Goal: Task Accomplishment & Management: Complete application form

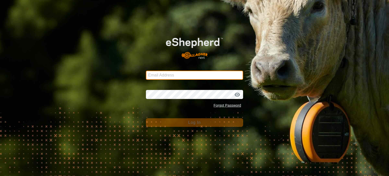
type input "2ckikos@gmail.com"
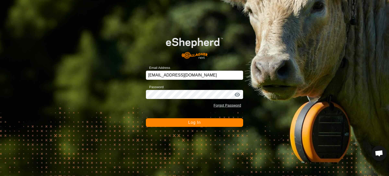
click at [203, 123] on button "Log In" at bounding box center [194, 122] width 97 height 9
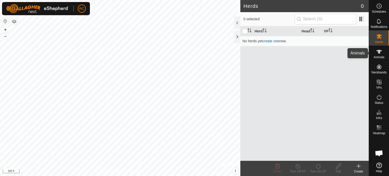
click at [383, 56] on span "Animals" at bounding box center [378, 57] width 11 height 3
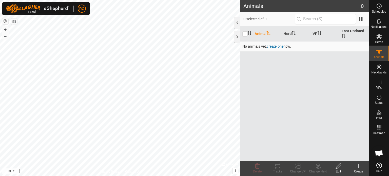
click at [275, 45] on span "create one" at bounding box center [275, 46] width 17 height 4
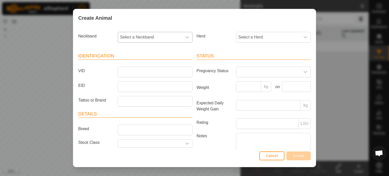
click at [186, 37] on icon "dropdown trigger" at bounding box center [187, 37] width 4 height 2
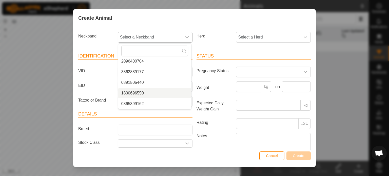
click at [140, 94] on li "1800696550" at bounding box center [154, 93] width 73 height 10
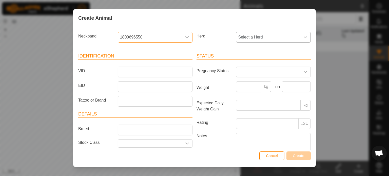
click at [303, 39] on icon "dropdown trigger" at bounding box center [305, 37] width 4 height 4
type input "Cows"
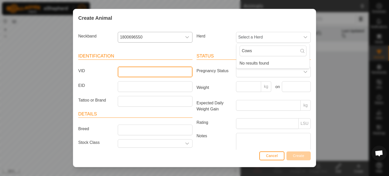
click at [176, 70] on input "VID" at bounding box center [155, 72] width 75 height 11
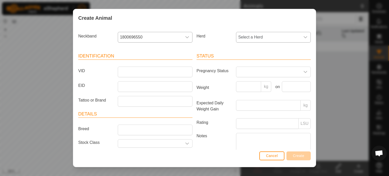
click at [303, 36] on div "dropdown trigger" at bounding box center [305, 37] width 10 height 10
click at [134, 102] on input "Tattoo or Brand" at bounding box center [155, 101] width 75 height 11
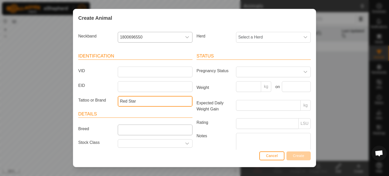
type input "Red Star"
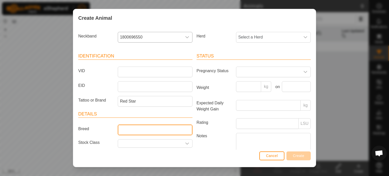
click at [135, 129] on input "Breed" at bounding box center [155, 129] width 75 height 11
click at [186, 145] on div "dropdown trigger" at bounding box center [187, 143] width 10 height 8
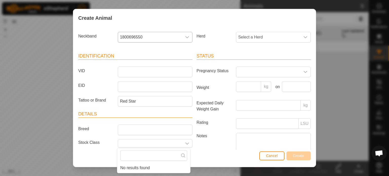
click at [217, 153] on div "Cancel Create" at bounding box center [194, 158] width 242 height 17
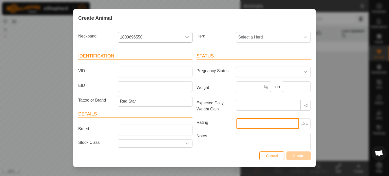
click at [253, 127] on input "Rating" at bounding box center [267, 123] width 63 height 11
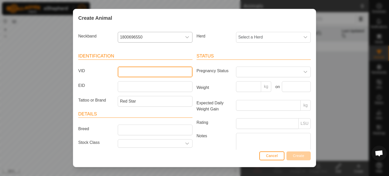
click at [136, 74] on input "VID" at bounding box center [155, 72] width 75 height 11
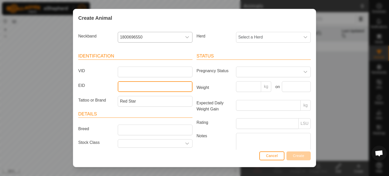
click at [134, 84] on input "EID" at bounding box center [155, 86] width 75 height 11
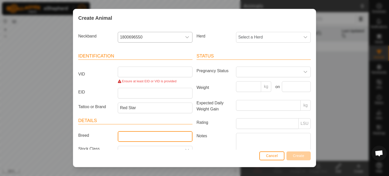
click at [133, 129] on article "Details Breed Stock Class Birth Month Age -" at bounding box center [135, 149] width 114 height 64
type input "Brangus Cross"
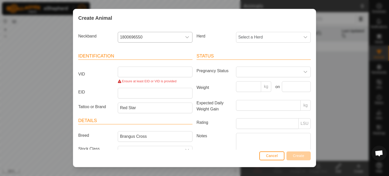
click at [220, 153] on div "Cancel Create" at bounding box center [194, 158] width 242 height 17
click at [163, 71] on input "VID" at bounding box center [155, 72] width 75 height 11
type input "1"
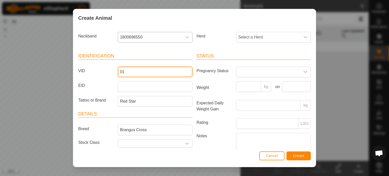
type input "01"
click at [302, 156] on span "Create" at bounding box center [298, 156] width 11 height 4
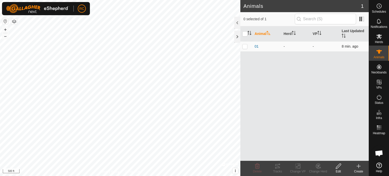
click at [244, 49] on td at bounding box center [246, 46] width 12 height 10
checkbox input "true"
drag, startPoint x: 250, startPoint y: 45, endPoint x: 341, endPoint y: 167, distance: 151.7
click at [341, 167] on icon at bounding box center [338, 166] width 6 height 6
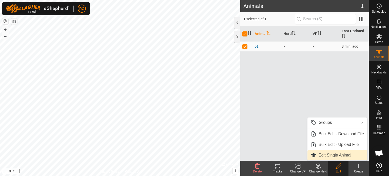
click at [336, 157] on link "Edit Single Animal" at bounding box center [336, 155] width 59 height 10
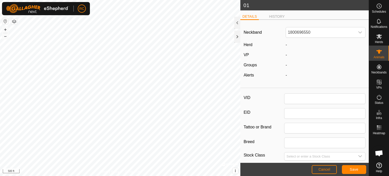
type input "01"
type input "Red Star"
type input "Brangus Cross"
type input "0"
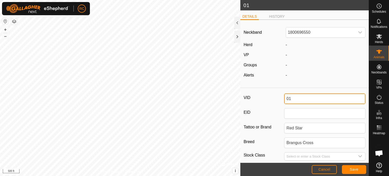
drag, startPoint x: 295, startPoint y: 98, endPoint x: 282, endPoint y: 98, distance: 12.7
click at [282, 98] on div "VID 01" at bounding box center [304, 98] width 122 height 11
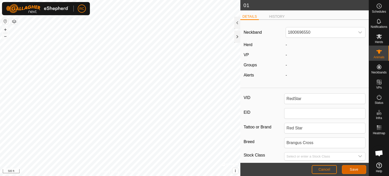
click at [350, 170] on span "Save" at bounding box center [353, 169] width 9 height 4
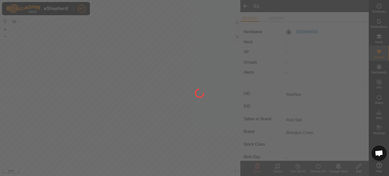
type input "01"
type input "-"
type input "0 kg"
type input "-"
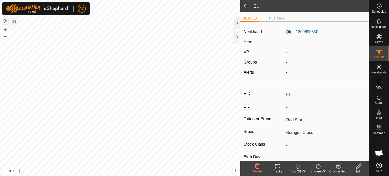
click at [236, 24] on div at bounding box center [237, 23] width 6 height 12
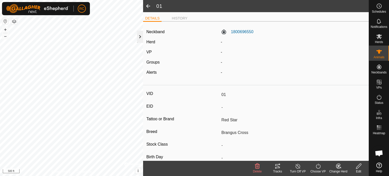
click at [139, 38] on div at bounding box center [140, 37] width 6 height 12
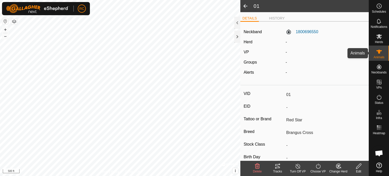
click at [384, 51] on div "Animals" at bounding box center [379, 53] width 20 height 15
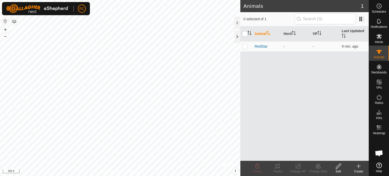
click at [381, 52] on icon at bounding box center [379, 52] width 6 height 6
click at [359, 167] on icon at bounding box center [358, 166] width 6 height 6
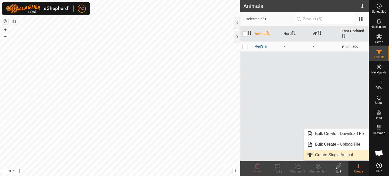
click at [346, 155] on link "Create Single Animal" at bounding box center [336, 155] width 65 height 10
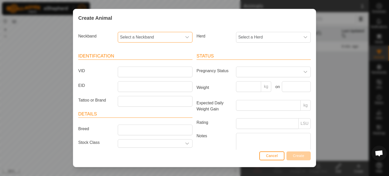
click at [172, 37] on span "Select a Neckband" at bounding box center [150, 37] width 64 height 10
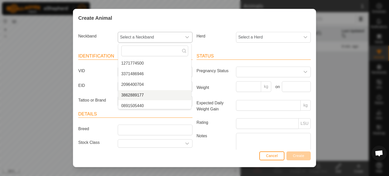
scroll to position [193, 0]
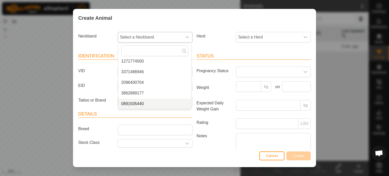
click at [148, 104] on li "0891505440" at bounding box center [154, 104] width 73 height 10
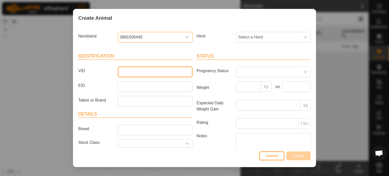
click at [142, 75] on input "VID" at bounding box center [155, 72] width 75 height 11
type input "Roany"
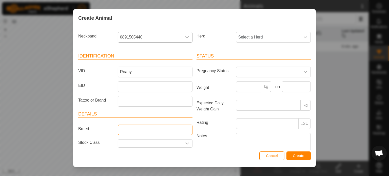
click at [165, 129] on input "Breed" at bounding box center [155, 129] width 75 height 11
type input "Charolais Cross"
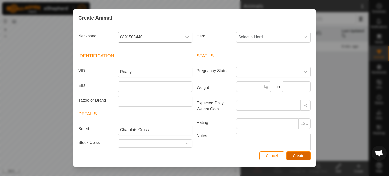
click at [296, 157] on span "Create" at bounding box center [298, 156] width 11 height 4
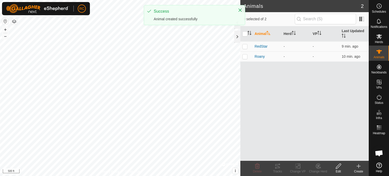
click at [358, 170] on div "Create" at bounding box center [358, 171] width 20 height 5
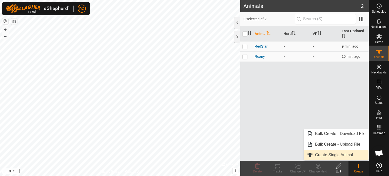
click at [320, 152] on link "Create Single Animal" at bounding box center [336, 155] width 65 height 10
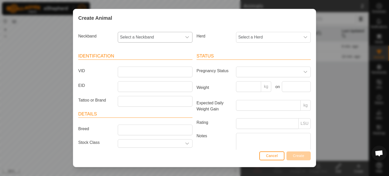
click at [182, 38] on div "dropdown trigger" at bounding box center [187, 37] width 10 height 10
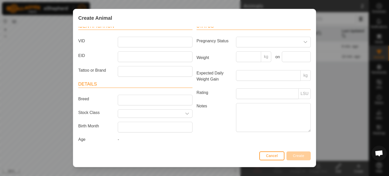
scroll to position [0, 0]
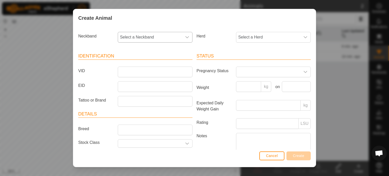
click at [186, 38] on icon "dropdown trigger" at bounding box center [187, 37] width 4 height 4
click at [185, 38] on icon "dropdown trigger" at bounding box center [187, 37] width 4 height 4
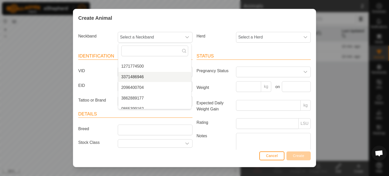
scroll to position [193, 0]
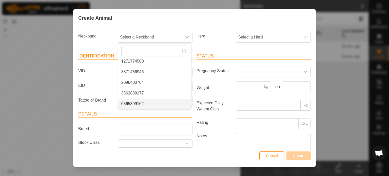
click at [143, 102] on li "0865399162" at bounding box center [154, 104] width 73 height 10
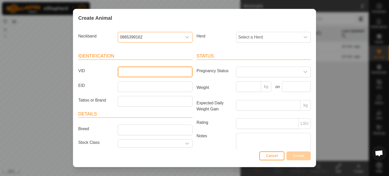
click at [129, 73] on input "VID" at bounding box center [155, 72] width 75 height 11
type input "[PERSON_NAME]"
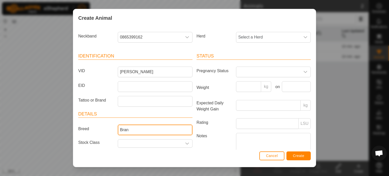
type input "Brangus Cross"
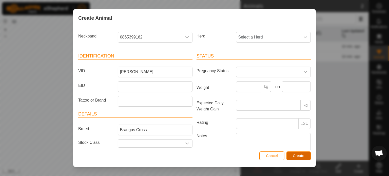
click at [295, 156] on span "Create" at bounding box center [298, 156] width 11 height 4
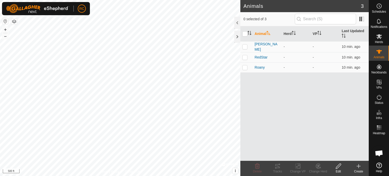
click at [362, 171] on div "Create" at bounding box center [358, 171] width 20 height 5
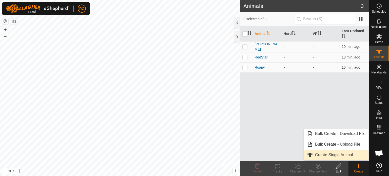
click at [319, 155] on link "Create Single Animal" at bounding box center [336, 155] width 65 height 10
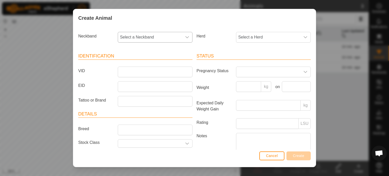
click at [187, 37] on icon "dropdown trigger" at bounding box center [187, 37] width 4 height 4
click at [187, 39] on icon "dropdown trigger" at bounding box center [187, 37] width 4 height 4
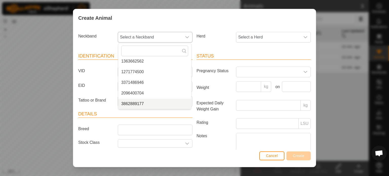
click at [155, 102] on li "3862889177" at bounding box center [154, 104] width 73 height 10
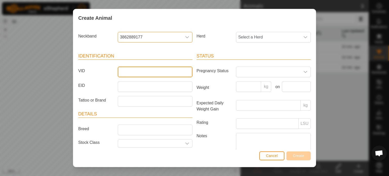
click at [143, 71] on input "VID" at bounding box center [155, 72] width 75 height 11
type input "AK5037"
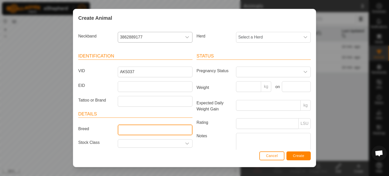
click at [131, 131] on input "Breed" at bounding box center [155, 129] width 75 height 11
type input "Akaushi"
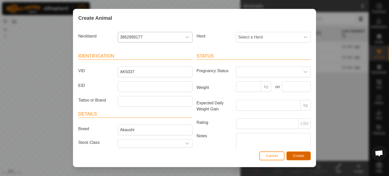
click at [297, 156] on span "Create" at bounding box center [298, 156] width 11 height 4
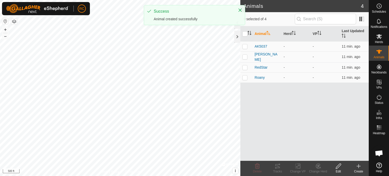
click at [357, 168] on icon at bounding box center [358, 166] width 6 height 6
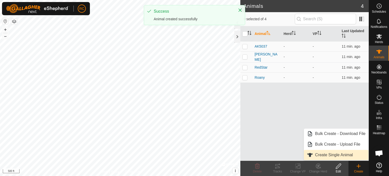
click at [335, 157] on link "Create Single Animal" at bounding box center [336, 155] width 65 height 10
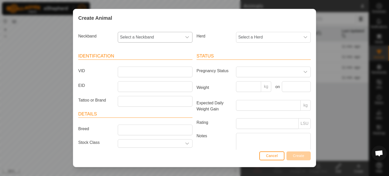
click at [185, 38] on icon "dropdown trigger" at bounding box center [187, 37] width 4 height 4
type input "M"
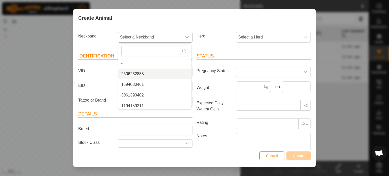
click at [142, 72] on li "2606232838" at bounding box center [154, 74] width 73 height 10
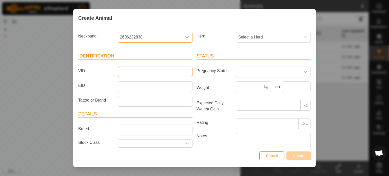
click at [137, 73] on input "VID" at bounding box center [155, 72] width 75 height 11
type input "[PERSON_NAME]"
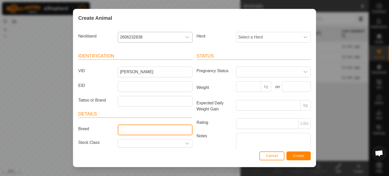
click at [140, 129] on input "Breed" at bounding box center [155, 129] width 75 height 11
type input "Akaushi"
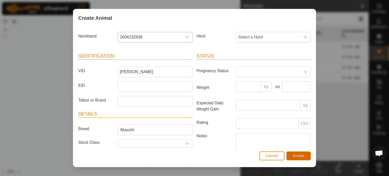
click at [295, 155] on span "Create" at bounding box center [298, 156] width 11 height 4
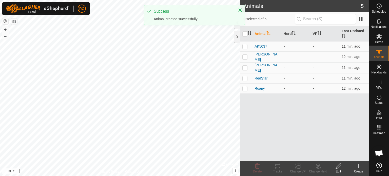
click at [358, 168] on icon at bounding box center [358, 166] width 6 height 6
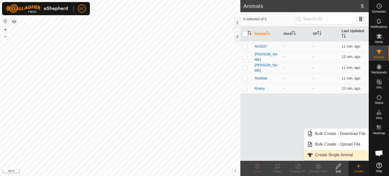
click at [318, 153] on link "Create Single Animal" at bounding box center [336, 155] width 65 height 10
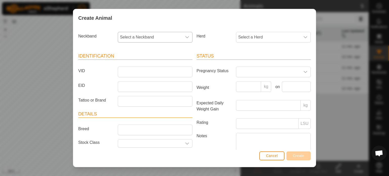
click at [189, 36] on div "dropdown trigger" at bounding box center [187, 37] width 10 height 10
click at [142, 82] on li "3061393402" at bounding box center [154, 84] width 73 height 10
click at [140, 71] on input "VID" at bounding box center [155, 72] width 75 height 11
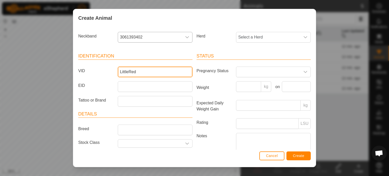
type input "LittleRed"
click at [142, 124] on article "Details Breed Stock Class Birth Month Age -" at bounding box center [135, 143] width 114 height 64
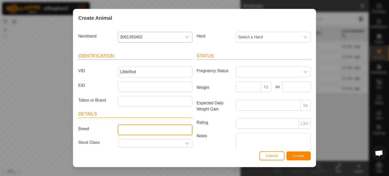
click at [142, 125] on input "Breed" at bounding box center [155, 129] width 75 height 11
click at [140, 128] on input "Breed" at bounding box center [155, 129] width 75 height 11
type input "Akaushi"
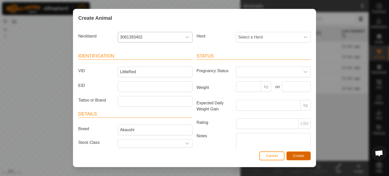
click at [297, 155] on span "Create" at bounding box center [298, 156] width 11 height 4
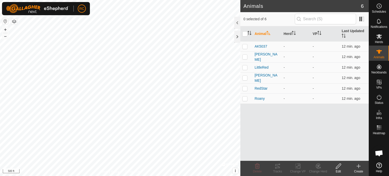
click at [360, 168] on icon at bounding box center [358, 166] width 6 height 6
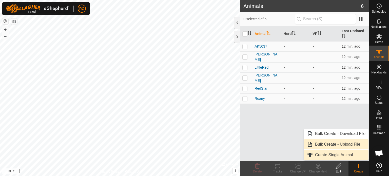
click at [329, 154] on span "Create Single Animal" at bounding box center [334, 155] width 38 height 6
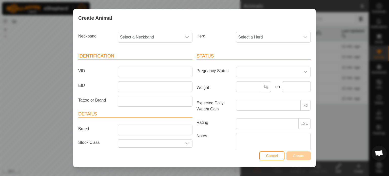
click at [185, 37] on icon "dropdown trigger" at bounding box center [187, 37] width 4 height 4
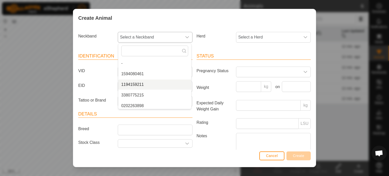
click at [145, 84] on li "1194159211" at bounding box center [154, 84] width 73 height 10
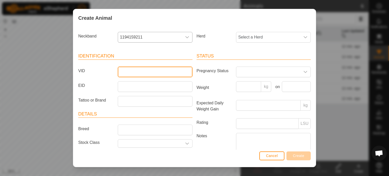
click at [132, 71] on input "VID" at bounding box center [155, 72] width 75 height 11
type input "Sangria"
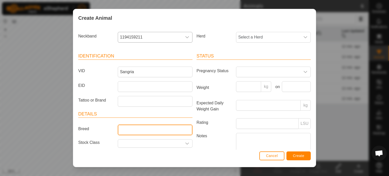
click at [128, 129] on input "Breed" at bounding box center [155, 129] width 75 height 11
type input "Akaushi"
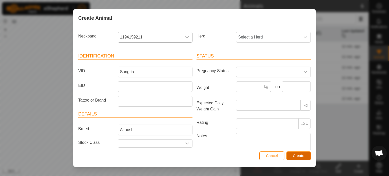
click at [306, 158] on button "Create" at bounding box center [298, 155] width 24 height 9
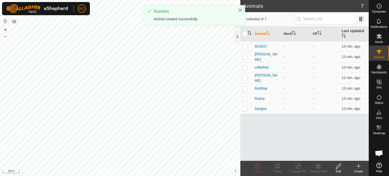
click at [360, 168] on icon at bounding box center [358, 166] width 6 height 6
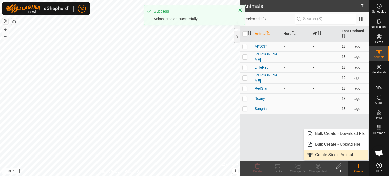
click at [326, 152] on link "Create Single Animal" at bounding box center [336, 155] width 65 height 10
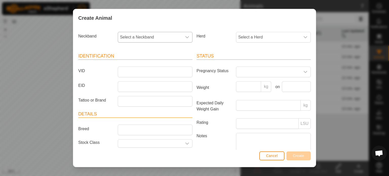
click at [187, 37] on div "dropdown trigger" at bounding box center [187, 37] width 10 height 10
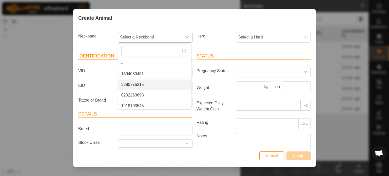
click at [141, 84] on li "3380775215" at bounding box center [154, 84] width 73 height 10
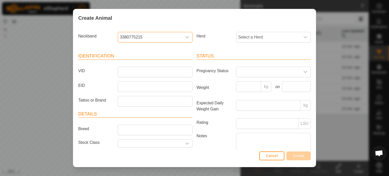
click at [126, 77] on article "Identification VID EID Tattoo or Brand" at bounding box center [135, 80] width 114 height 54
click at [126, 75] on input "VID" at bounding box center [155, 72] width 75 height 11
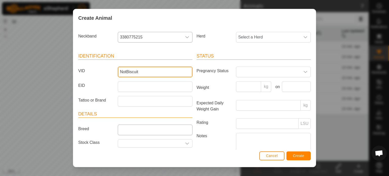
type input "NotBiscuit"
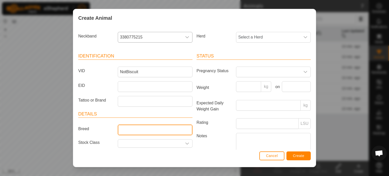
click at [129, 131] on input "Breed" at bounding box center [155, 129] width 75 height 11
type input "Charolais Cross"
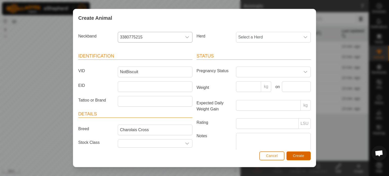
click at [303, 157] on span "Create" at bounding box center [298, 156] width 11 height 4
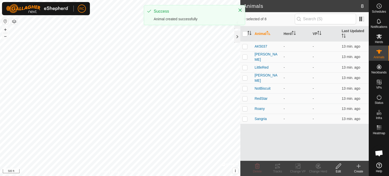
click at [360, 170] on div "Create" at bounding box center [358, 171] width 20 height 5
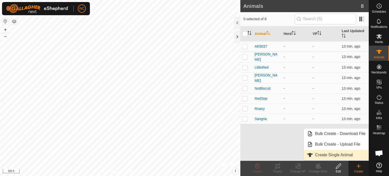
click at [342, 156] on link "Create Single Animal" at bounding box center [336, 155] width 65 height 10
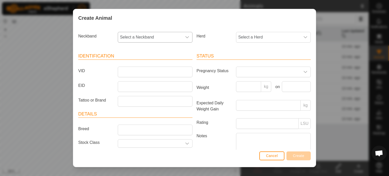
click at [188, 37] on div "dropdown trigger" at bounding box center [187, 37] width 10 height 10
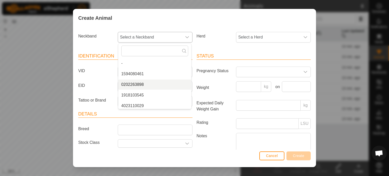
click at [171, 84] on li "0202263898" at bounding box center [154, 84] width 73 height 10
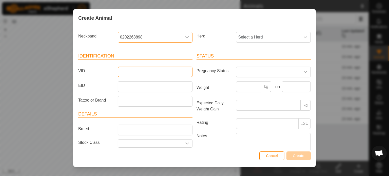
click at [137, 74] on input "VID" at bounding box center [155, 72] width 75 height 11
type input "Flower"
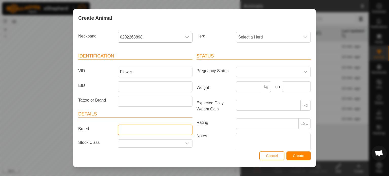
click at [130, 129] on input "Breed" at bounding box center [155, 129] width 75 height 11
type input "Brangus Cross"
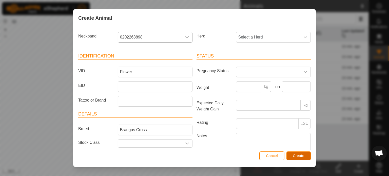
click at [298, 158] on span "Create" at bounding box center [298, 156] width 11 height 4
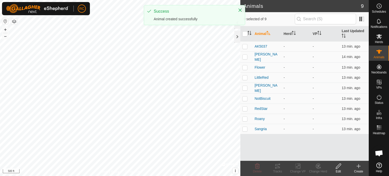
click at [358, 170] on div "Create" at bounding box center [358, 171] width 20 height 5
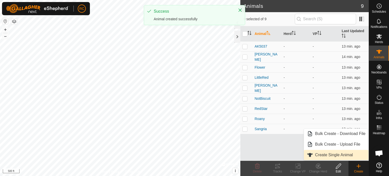
click at [344, 155] on link "Create Single Animal" at bounding box center [336, 155] width 65 height 10
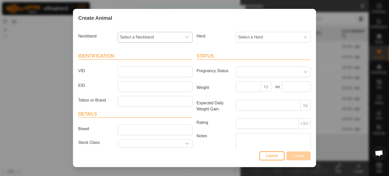
click at [174, 32] on span "Select a Neckband" at bounding box center [150, 37] width 64 height 10
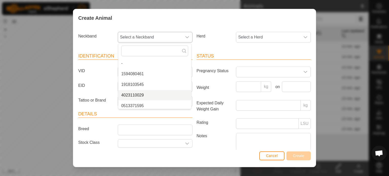
scroll to position [2, 0]
click at [148, 103] on li "0513371595" at bounding box center [154, 104] width 73 height 10
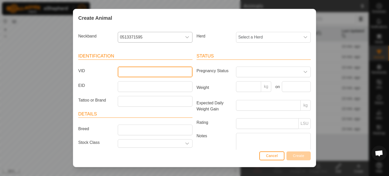
click at [139, 70] on input "VID" at bounding box center [155, 72] width 75 height 11
type input "MSButtersworth"
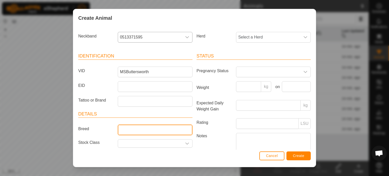
click at [154, 130] on input "Breed" at bounding box center [155, 129] width 75 height 11
type input "Charolais Cross"
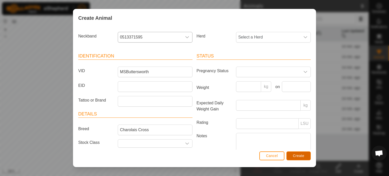
click at [297, 156] on span "Create" at bounding box center [298, 156] width 11 height 4
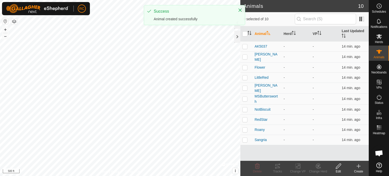
click at [358, 170] on div "Create" at bounding box center [358, 171] width 20 height 5
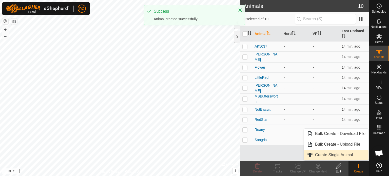
click at [321, 154] on link "Create Single Animal" at bounding box center [336, 155] width 65 height 10
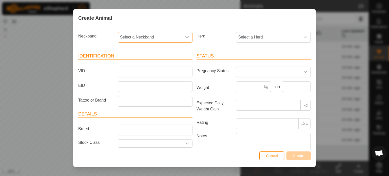
click at [156, 37] on span "Select a Neckband" at bounding box center [150, 37] width 64 height 10
click at [155, 103] on li "1312322189" at bounding box center [154, 104] width 73 height 10
click at [135, 70] on input "VID" at bounding box center [155, 72] width 75 height 11
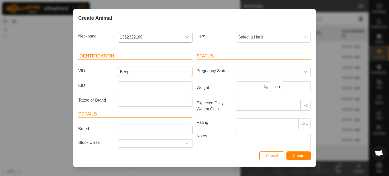
type input "Beep"
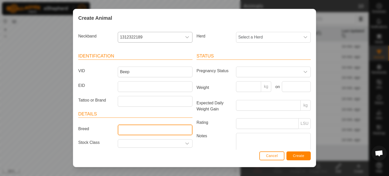
click at [126, 128] on input "Breed" at bounding box center [155, 129] width 75 height 11
type input "Brangus Cross"
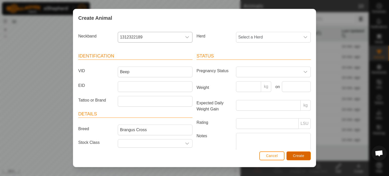
click at [293, 153] on button "Create" at bounding box center [298, 155] width 24 height 9
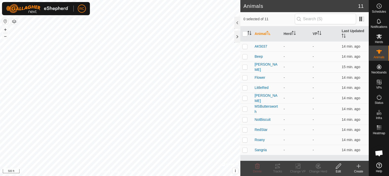
click at [356, 168] on icon at bounding box center [358, 166] width 6 height 6
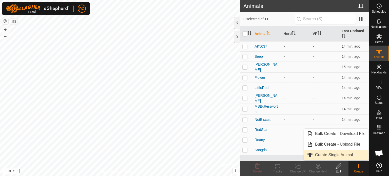
click at [343, 157] on link "Create Single Animal" at bounding box center [336, 155] width 65 height 10
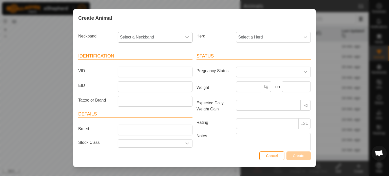
click at [185, 39] on div "dropdown trigger" at bounding box center [187, 37] width 10 height 10
click at [155, 102] on li "3290638041" at bounding box center [154, 104] width 73 height 10
click at [140, 72] on input "VID" at bounding box center [155, 72] width 75 height 11
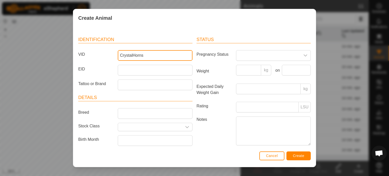
scroll to position [30, 0]
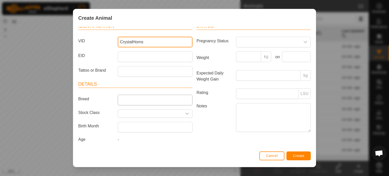
type input "CrystalHorns"
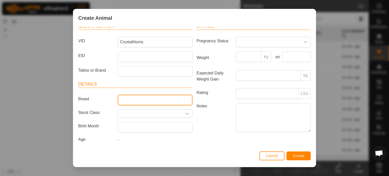
click at [146, 98] on input "Breed" at bounding box center [155, 100] width 75 height 11
type input "Akaushi"
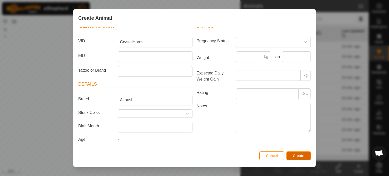
click at [296, 154] on span "Create" at bounding box center [298, 156] width 11 height 4
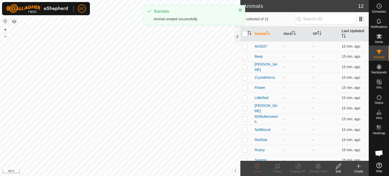
click at [361, 171] on div "Create" at bounding box center [358, 171] width 20 height 5
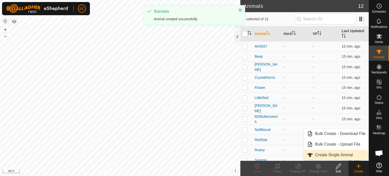
click at [353, 155] on link "Create Single Animal" at bounding box center [336, 155] width 65 height 10
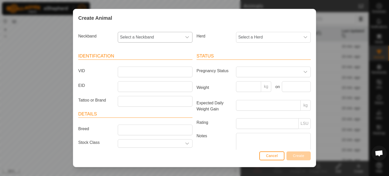
click at [185, 36] on icon "dropdown trigger" at bounding box center [187, 37] width 4 height 4
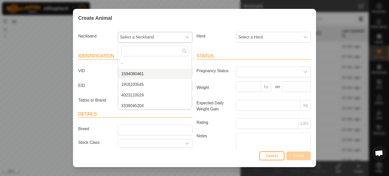
scroll to position [25, 0]
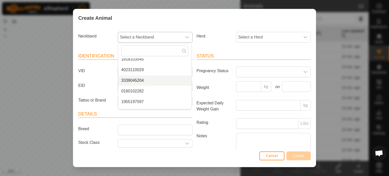
click at [170, 80] on li "3339045204" at bounding box center [154, 80] width 73 height 10
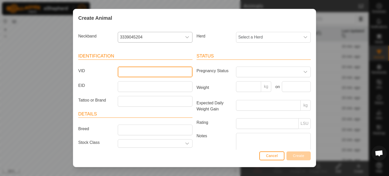
click at [134, 71] on input "VID" at bounding box center [155, 72] width 75 height 11
type input "LilBlackie"
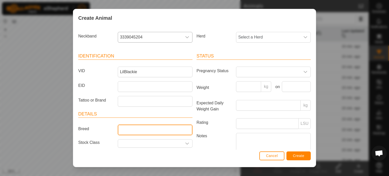
click at [125, 129] on input "Breed" at bounding box center [155, 129] width 75 height 11
type input "Akaushi"
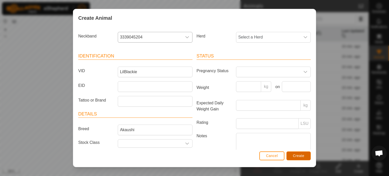
click at [295, 157] on span "Create" at bounding box center [298, 156] width 11 height 4
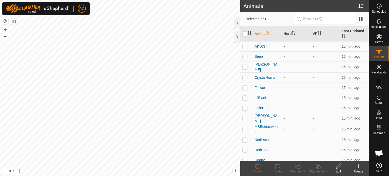
scroll to position [13, 0]
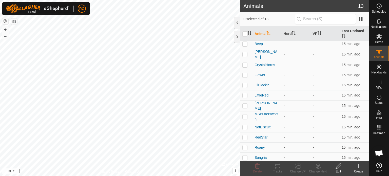
click at [359, 167] on icon at bounding box center [358, 166] width 6 height 6
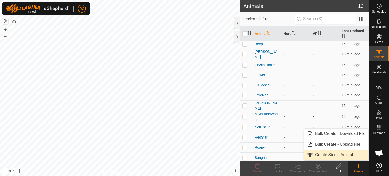
click at [332, 154] on link "Create Single Animal" at bounding box center [336, 155] width 65 height 10
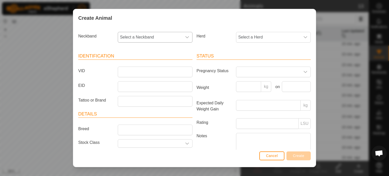
click at [186, 38] on icon "dropdown trigger" at bounding box center [187, 37] width 4 height 4
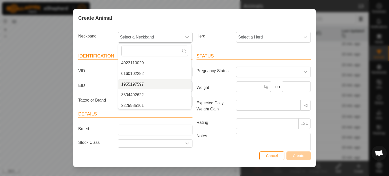
scroll to position [25, 0]
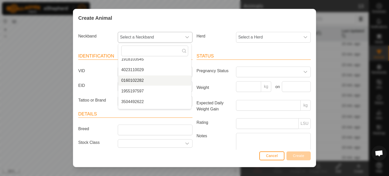
click at [156, 79] on li "0160102282" at bounding box center [154, 80] width 73 height 10
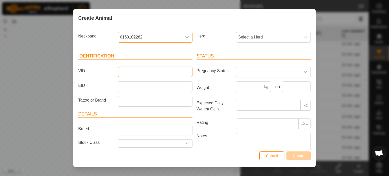
click at [140, 70] on input "VID" at bounding box center [155, 72] width 75 height 11
type input "Biscuit"
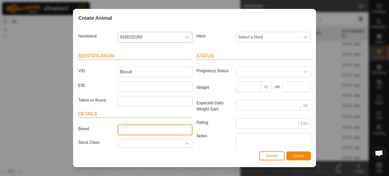
click at [149, 131] on input "Breed" at bounding box center [155, 129] width 75 height 11
type input "Smokie Charolais"
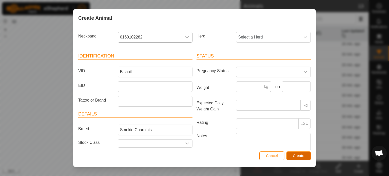
click at [303, 155] on span "Create" at bounding box center [298, 156] width 11 height 4
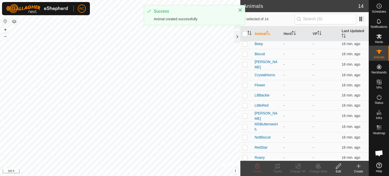
click at [361, 164] on create-svg-icon at bounding box center [358, 166] width 20 height 6
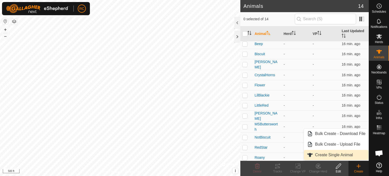
click at [316, 152] on link "Create Single Animal" at bounding box center [336, 155] width 65 height 10
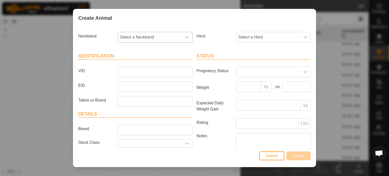
click at [185, 36] on icon "dropdown trigger" at bounding box center [187, 37] width 4 height 4
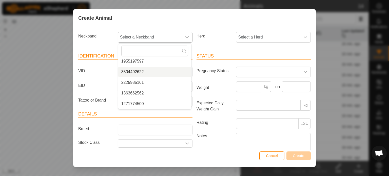
scroll to position [53, 0]
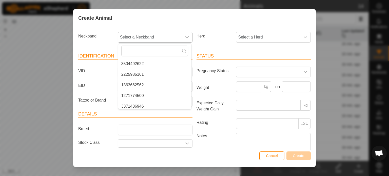
click at [165, 87] on li "1363662562" at bounding box center [154, 85] width 73 height 10
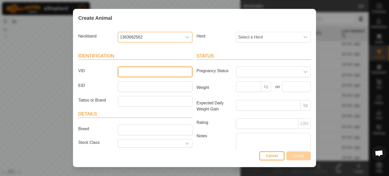
click at [138, 70] on input "VID" at bounding box center [155, 72] width 75 height 11
type input "AK5039"
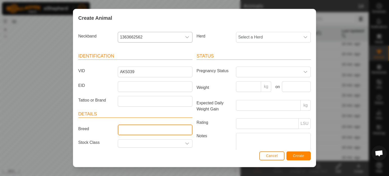
click at [129, 130] on input "Breed" at bounding box center [155, 129] width 75 height 11
type input "Akaushi"
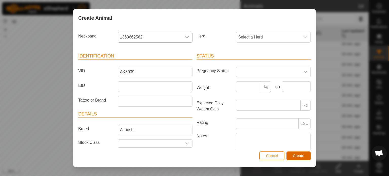
click at [294, 155] on span "Create" at bounding box center [298, 156] width 11 height 4
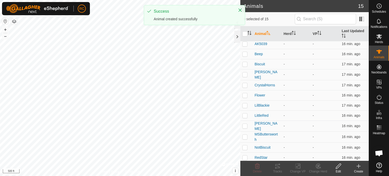
click at [361, 169] on div "Create" at bounding box center [358, 171] width 20 height 5
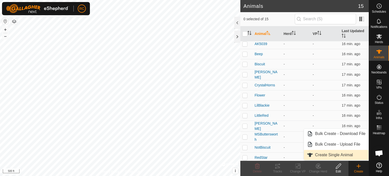
click at [339, 158] on link "Create Single Animal" at bounding box center [336, 155] width 65 height 10
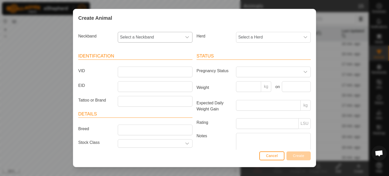
click at [188, 37] on div "dropdown trigger" at bounding box center [187, 37] width 10 height 10
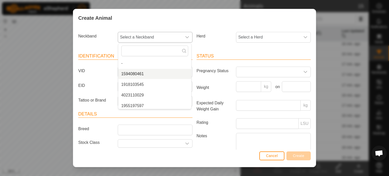
scroll to position [25, 0]
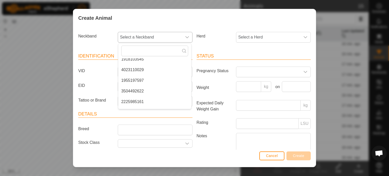
click at [163, 77] on li "1955197597" at bounding box center [154, 80] width 73 height 10
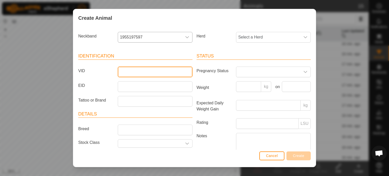
click at [140, 72] on input "VID" at bounding box center [155, 72] width 75 height 11
type input "Baldy"
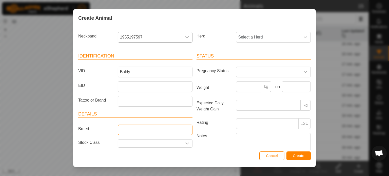
click at [132, 132] on input "Breed" at bounding box center [155, 129] width 75 height 11
type input "Brangus Cross"
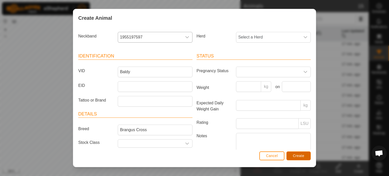
click at [297, 159] on button "Create" at bounding box center [298, 155] width 24 height 9
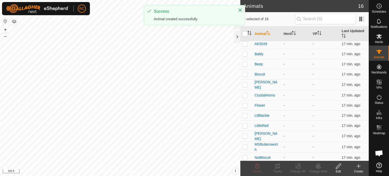
click at [359, 168] on icon at bounding box center [358, 166] width 6 height 6
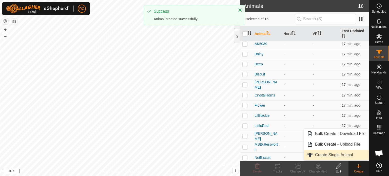
click at [342, 157] on link "Create Single Animal" at bounding box center [336, 155] width 65 height 10
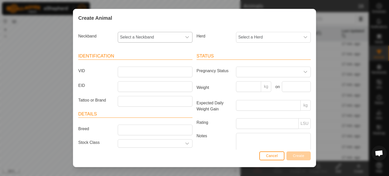
click at [185, 35] on icon "dropdown trigger" at bounding box center [187, 37] width 4 height 4
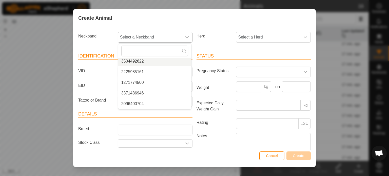
scroll to position [43, 0]
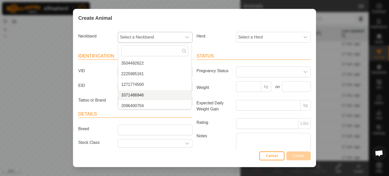
click at [145, 95] on li "3371486946" at bounding box center [154, 95] width 73 height 10
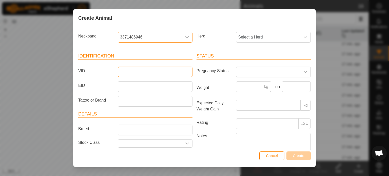
click at [126, 74] on input "VID" at bounding box center [155, 72] width 75 height 11
type input "m"
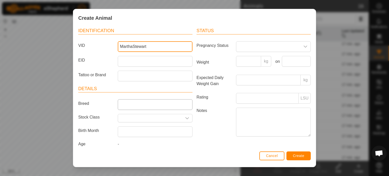
type input "MarthaStewart"
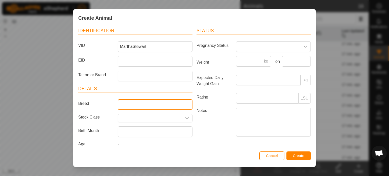
click at [129, 106] on input "Breed" at bounding box center [155, 104] width 75 height 11
type input "Brangus Cross"
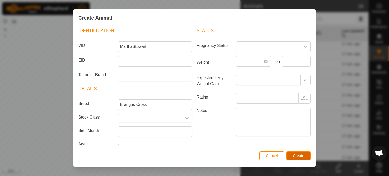
click at [299, 154] on button "Create" at bounding box center [298, 155] width 24 height 9
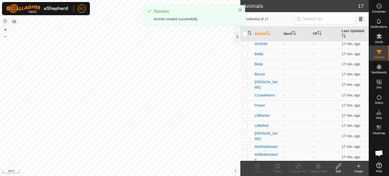
click at [355, 167] on create-svg-icon at bounding box center [358, 166] width 20 height 6
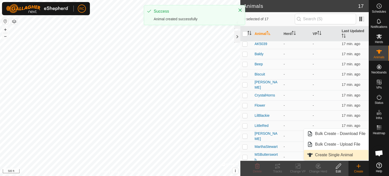
click at [335, 156] on link "Create Single Animal" at bounding box center [336, 155] width 65 height 10
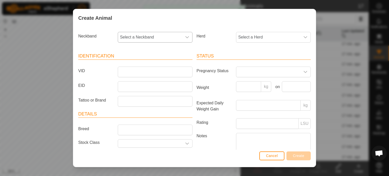
click at [185, 37] on icon "dropdown trigger" at bounding box center [187, 37] width 4 height 2
click at [167, 81] on li "2225985161" at bounding box center [154, 83] width 73 height 10
click at [144, 72] on input "VID" at bounding box center [155, 72] width 75 height 11
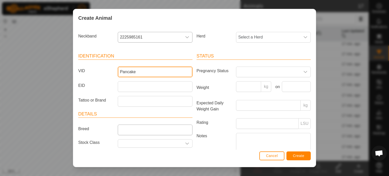
type input "Pancake"
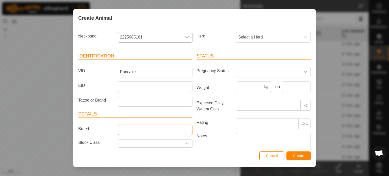
click at [124, 126] on input "Breed" at bounding box center [155, 129] width 75 height 11
type input "Charolais Cross"
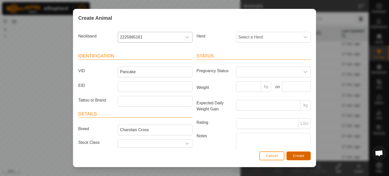
click at [296, 157] on span "Create" at bounding box center [298, 156] width 11 height 4
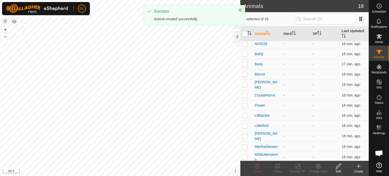
click at [357, 168] on icon at bounding box center [358, 166] width 6 height 6
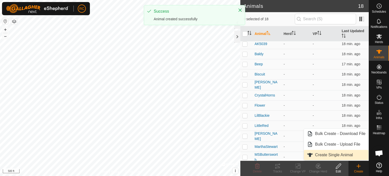
click at [342, 157] on link "Create Single Animal" at bounding box center [336, 155] width 65 height 10
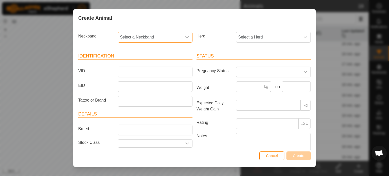
click at [178, 38] on span "Select a Neckband" at bounding box center [150, 37] width 64 height 10
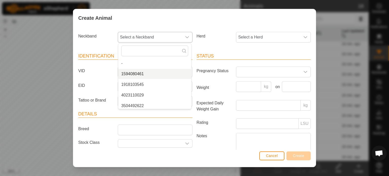
scroll to position [23, 0]
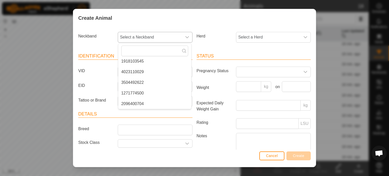
click at [142, 91] on li "1271774500" at bounding box center [154, 93] width 73 height 10
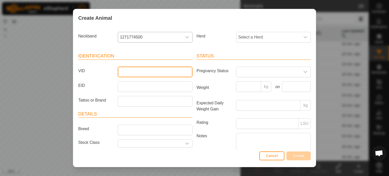
click at [129, 73] on input "VID" at bounding box center [155, 72] width 75 height 11
type input "JackpotBull"
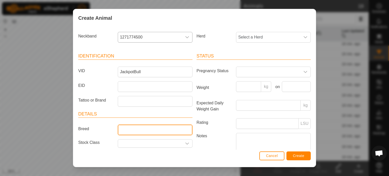
click at [123, 130] on input "Breed" at bounding box center [155, 129] width 75 height 11
type input "Red Angus Mashona"
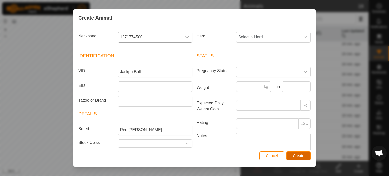
click at [300, 154] on span "Create" at bounding box center [298, 156] width 11 height 4
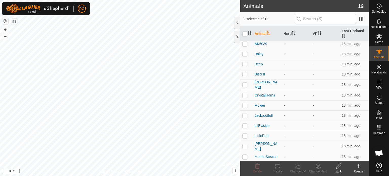
click at [356, 168] on icon at bounding box center [358, 166] width 6 height 6
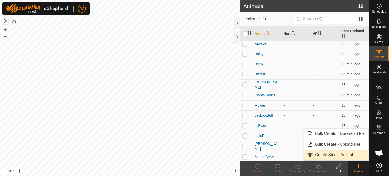
click at [340, 158] on link "Create Single Animal" at bounding box center [336, 155] width 65 height 10
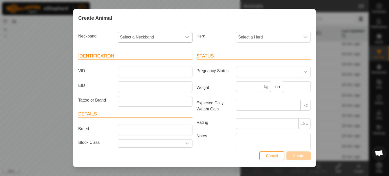
click at [180, 37] on span "Select a Neckband" at bounding box center [150, 37] width 64 height 10
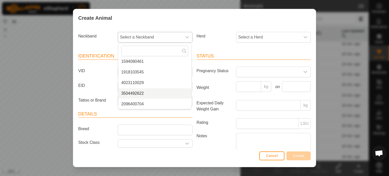
scroll to position [13, 0]
click at [142, 102] on li "2096400704" at bounding box center [154, 104] width 73 height 10
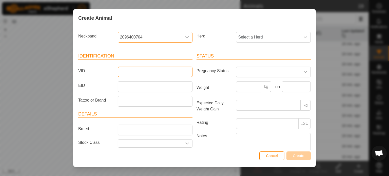
click at [130, 71] on input "VID" at bounding box center [155, 72] width 75 height 11
type input "Frosty"
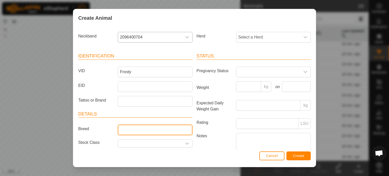
click at [128, 131] on input "Breed" at bounding box center [155, 129] width 75 height 11
type input "Charolais Cross"
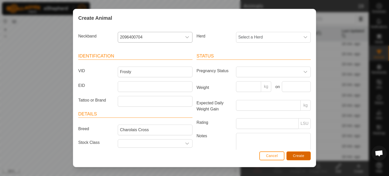
click at [303, 157] on span "Create" at bounding box center [298, 156] width 11 height 4
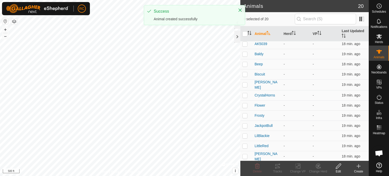
click at [356, 168] on icon at bounding box center [358, 166] width 6 height 6
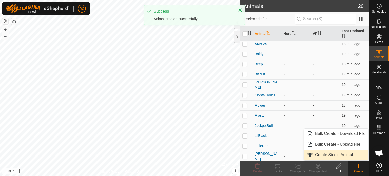
click at [342, 156] on link "Create Single Animal" at bounding box center [336, 155] width 65 height 10
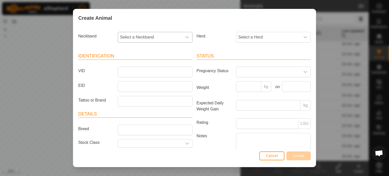
click at [186, 37] on icon "dropdown trigger" at bounding box center [187, 37] width 4 height 4
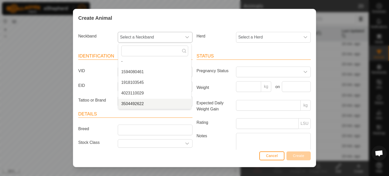
click at [142, 102] on li "3504492622" at bounding box center [154, 104] width 73 height 10
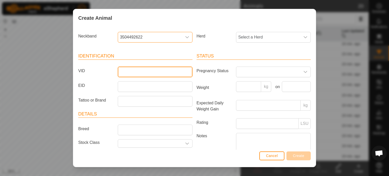
click at [136, 75] on input "VID" at bounding box center [155, 72] width 75 height 11
type input "Panda"
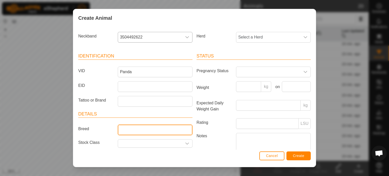
click at [150, 130] on input "Breed" at bounding box center [155, 129] width 75 height 11
type input "Brangus Cross"
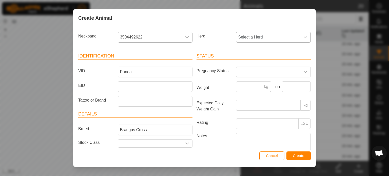
click at [303, 36] on icon "dropdown trigger" at bounding box center [305, 37] width 4 height 4
type input "Cows"
click at [302, 153] on button "Create" at bounding box center [298, 155] width 24 height 9
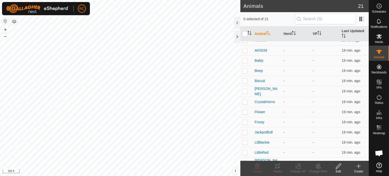
scroll to position [0, 0]
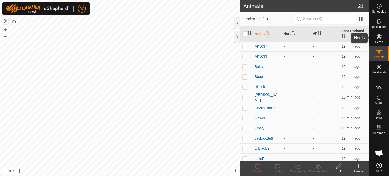
click at [383, 36] on div "Herds" at bounding box center [379, 37] width 20 height 15
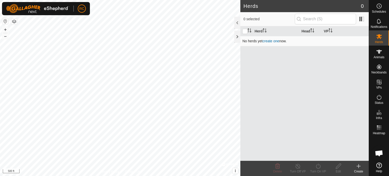
click at [277, 41] on link "create one" at bounding box center [270, 41] width 17 height 4
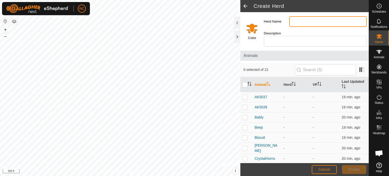
click at [300, 22] on input "Herd Name" at bounding box center [327, 21] width 77 height 11
type input "Cows"
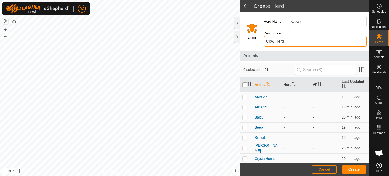
type input "Cow Herd"
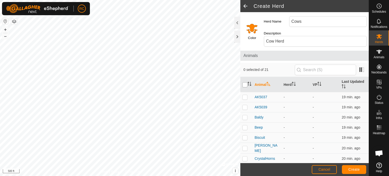
click at [245, 82] on input "checkbox" at bounding box center [244, 84] width 5 height 5
checkbox input "true"
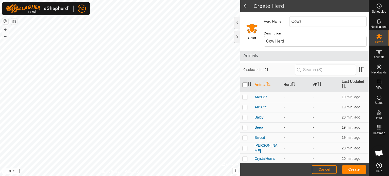
checkbox input "true"
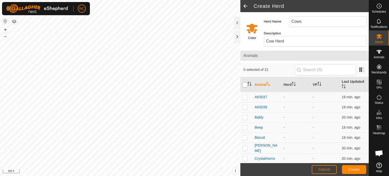
checkbox input "true"
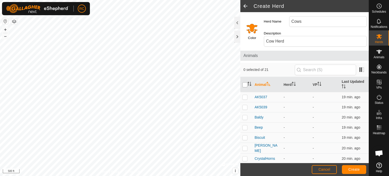
checkbox input "true"
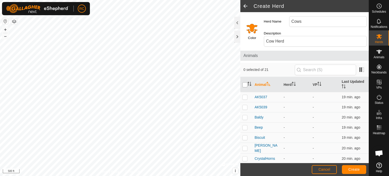
checkbox input "true"
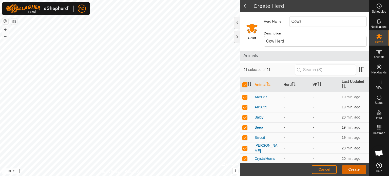
click at [353, 167] on span "Create" at bounding box center [353, 169] width 11 height 4
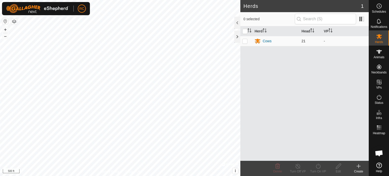
click at [246, 42] on p-checkbox at bounding box center [244, 41] width 5 height 4
checkbox input "true"
click at [360, 168] on icon at bounding box center [358, 166] width 6 height 6
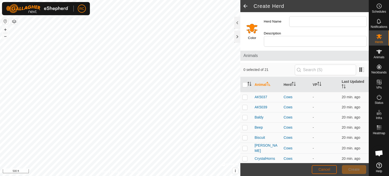
click at [329, 173] on button "Cancel" at bounding box center [323, 169] width 25 height 9
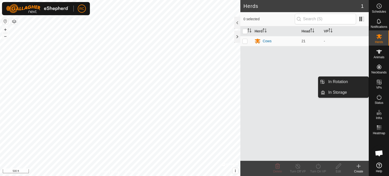
click at [381, 88] on span "VPs" at bounding box center [379, 87] width 6 height 3
click at [382, 81] on es-virtualpaddocks-svg-icon at bounding box center [378, 82] width 9 height 8
click at [381, 82] on icon at bounding box center [379, 82] width 6 height 6
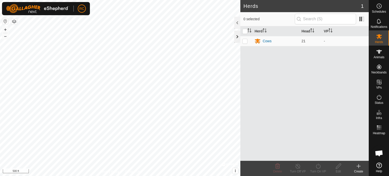
click at [234, 34] on div at bounding box center [237, 37] width 6 height 12
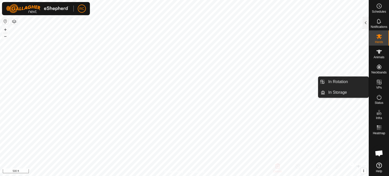
click at [377, 83] on icon at bounding box center [379, 82] width 6 height 6
click at [358, 83] on link "In Rotation" at bounding box center [346, 82] width 43 height 10
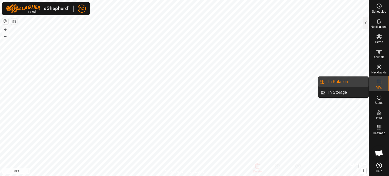
click at [378, 82] on icon at bounding box center [379, 82] width 5 height 5
click at [352, 84] on link "In Rotation" at bounding box center [346, 82] width 43 height 10
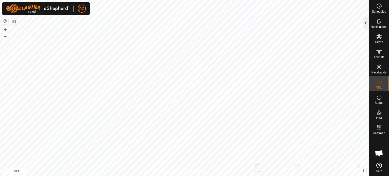
click at [365, 23] on div at bounding box center [365, 23] width 6 height 12
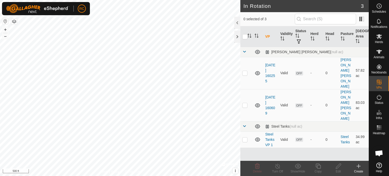
click at [360, 169] on icon at bounding box center [358, 166] width 6 height 6
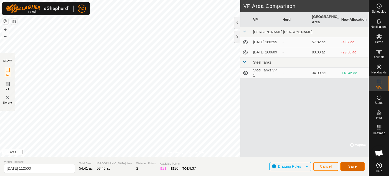
click at [355, 165] on span "Save" at bounding box center [352, 166] width 9 height 4
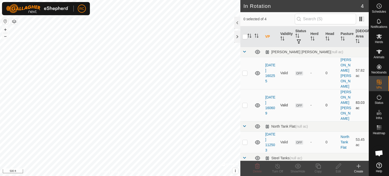
checkbox input "true"
click at [380, 43] on span "Herds" at bounding box center [379, 41] width 8 height 3
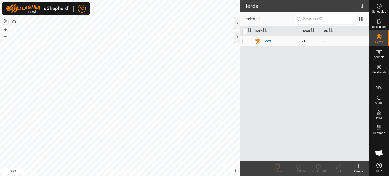
click at [245, 42] on p-checkbox at bounding box center [244, 41] width 5 height 4
checkbox input "true"
click at [318, 169] on icon at bounding box center [318, 166] width 6 height 6
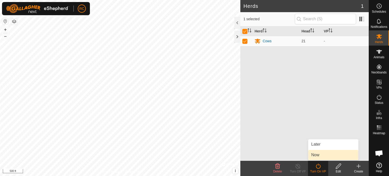
click at [318, 157] on link "Now" at bounding box center [333, 155] width 50 height 10
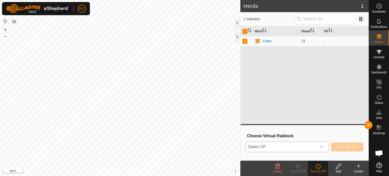
click at [321, 148] on icon "dropdown trigger" at bounding box center [321, 147] width 4 height 4
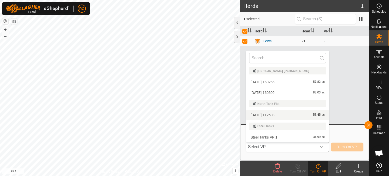
click at [273, 113] on li "2025-10-07 112503 53.45 ac" at bounding box center [287, 115] width 83 height 10
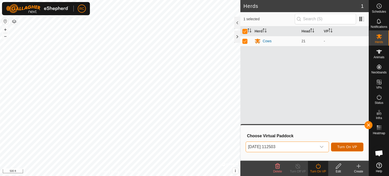
click at [350, 146] on span "Turn On VP" at bounding box center [347, 147] width 20 height 4
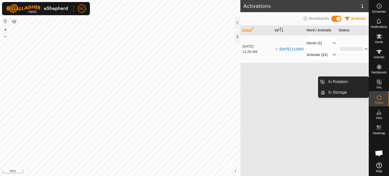
click at [379, 84] on icon at bounding box center [379, 82] width 5 height 5
click at [354, 84] on link "In Rotation" at bounding box center [346, 82] width 43 height 10
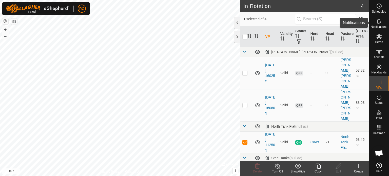
click at [385, 20] on div "Notifications" at bounding box center [379, 22] width 20 height 15
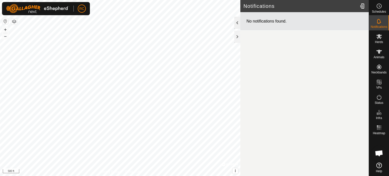
click at [235, 24] on div at bounding box center [237, 23] width 6 height 12
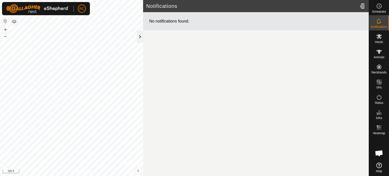
click at [141, 35] on div at bounding box center [140, 37] width 6 height 12
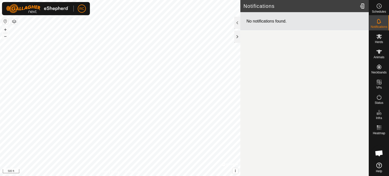
click at [379, 166] on icon at bounding box center [379, 165] width 6 height 6
click at [237, 38] on div at bounding box center [237, 37] width 6 height 12
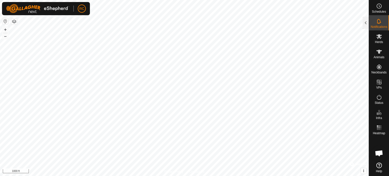
click at [13, 22] on button "button" at bounding box center [14, 21] width 6 height 6
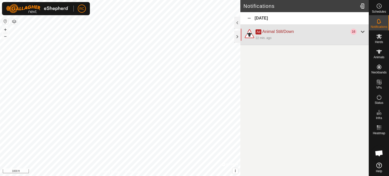
click at [362, 31] on div at bounding box center [362, 32] width 6 height 6
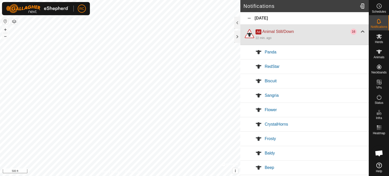
click at [360, 28] on div "Ad Animal Still/Down 16 22 min. ago" at bounding box center [304, 35] width 128 height 20
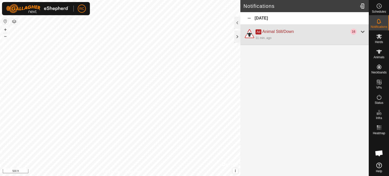
click at [362, 31] on div at bounding box center [362, 32] width 6 height 6
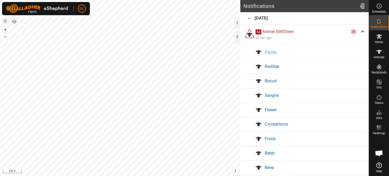
click at [275, 51] on span "Panda" at bounding box center [270, 52] width 12 height 4
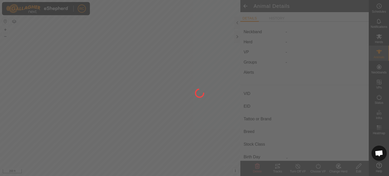
type input "Panda"
type input "-"
type input "Brangus Cross"
type input "-"
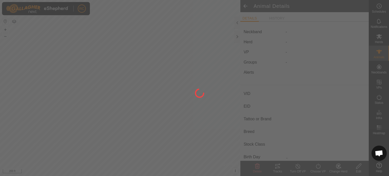
type input "0 kg"
type input "-"
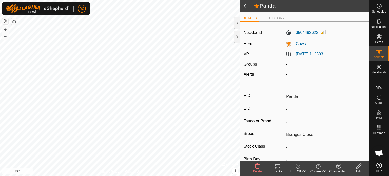
click at [248, 8] on span at bounding box center [245, 6] width 10 height 12
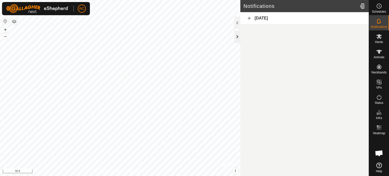
click at [237, 39] on div at bounding box center [237, 37] width 6 height 12
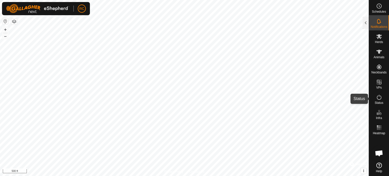
click at [379, 98] on icon at bounding box center [379, 97] width 6 height 6
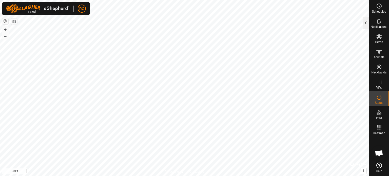
click at [367, 25] on div at bounding box center [365, 23] width 6 height 12
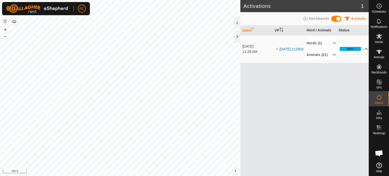
click at [363, 51] on p-accordion-header "90%" at bounding box center [353, 49] width 30 height 10
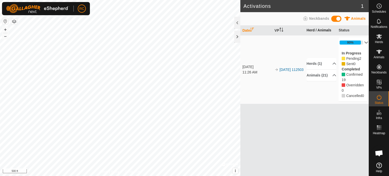
click at [327, 30] on th "Herd / Animals" at bounding box center [320, 31] width 32 height 10
click at [378, 50] on icon at bounding box center [379, 52] width 6 height 4
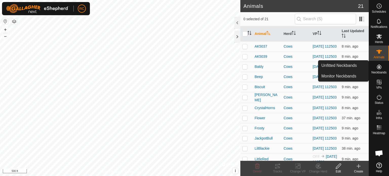
click at [380, 65] on icon at bounding box center [379, 67] width 6 height 6
click at [354, 76] on link "Monitor Neckbands" at bounding box center [343, 76] width 50 height 10
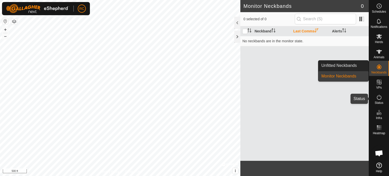
click at [381, 95] on icon at bounding box center [379, 97] width 6 height 6
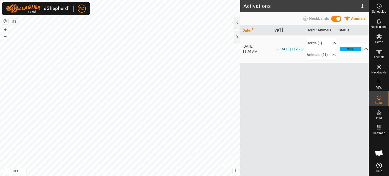
click at [286, 49] on link "[DATE] 112503" at bounding box center [291, 49] width 24 height 4
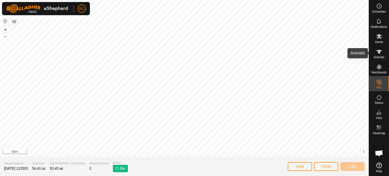
click at [379, 54] on icon at bounding box center [379, 52] width 6 height 6
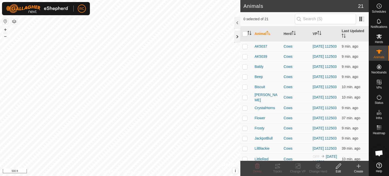
click at [235, 36] on div at bounding box center [237, 37] width 6 height 12
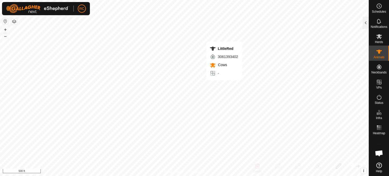
checkbox input "true"
type input "LittleRed"
type input "-"
type input "Akaushi"
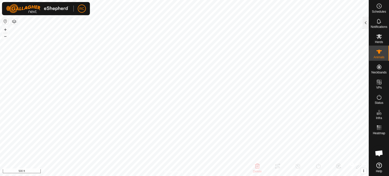
type input "-"
type input "0 kg"
type input "-"
type input "MarthaStewart"
type input "-"
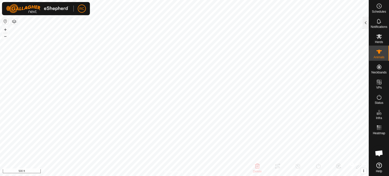
type input "-"
type input "Brangus Cross"
type input "-"
type input "0 kg"
type input "-"
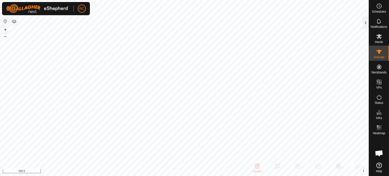
type input "LittleRed"
type input "-"
type input "Akaushi"
type input "-"
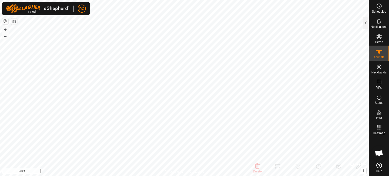
type input "0 kg"
type input "-"
click at [381, 98] on icon at bounding box center [379, 97] width 6 height 6
click at [366, 22] on div at bounding box center [365, 23] width 6 height 12
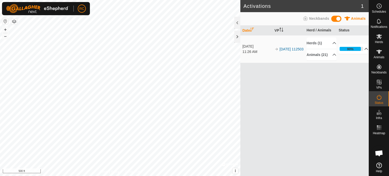
click at [363, 50] on p-accordion-header "90%" at bounding box center [353, 49] width 30 height 10
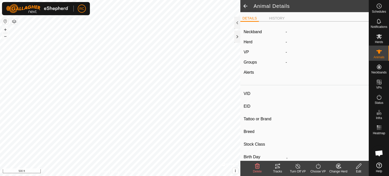
type input "MarthaStewart"
type input "-"
type input "Brangus Cross"
type input "-"
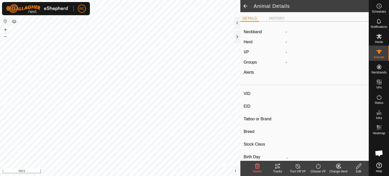
type input "0 kg"
type input "-"
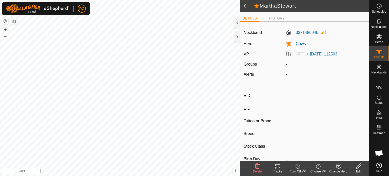
type input "LittleRed"
type input "-"
type input "Akaushi"
type input "-"
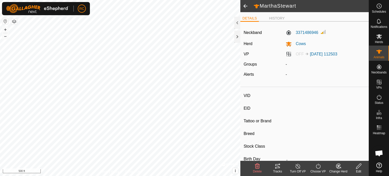
type input "0 kg"
type input "-"
click at [310, 33] on label "3061393402" at bounding box center [301, 33] width 33 height 6
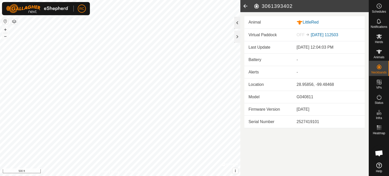
click at [237, 24] on div at bounding box center [237, 23] width 6 height 12
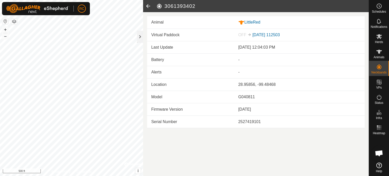
click at [149, 4] on icon at bounding box center [148, 6] width 10 height 12
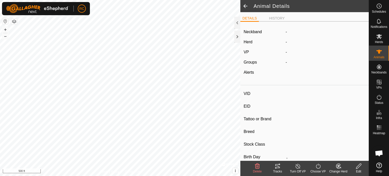
type input "LittleRed"
type input "-"
type input "Akaushi"
type input "-"
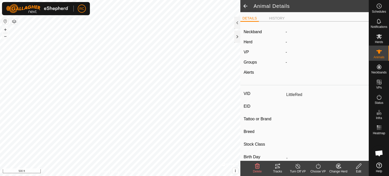
type input "0 kg"
type input "-"
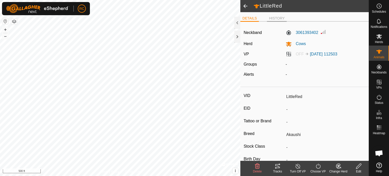
click at [273, 17] on li "HISTORY" at bounding box center [277, 19] width 20 height 6
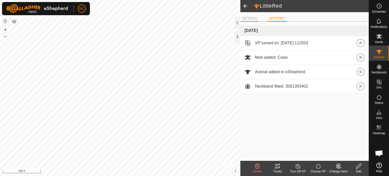
click at [251, 19] on li "DETAILS" at bounding box center [249, 19] width 18 height 6
